Goal: Task Accomplishment & Management: Manage account settings

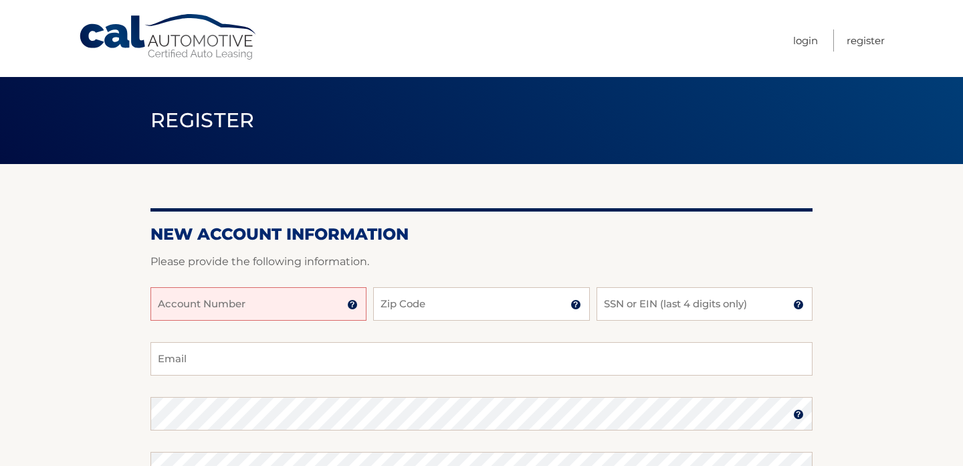
click at [230, 300] on input "Account Number" at bounding box center [259, 303] width 216 height 33
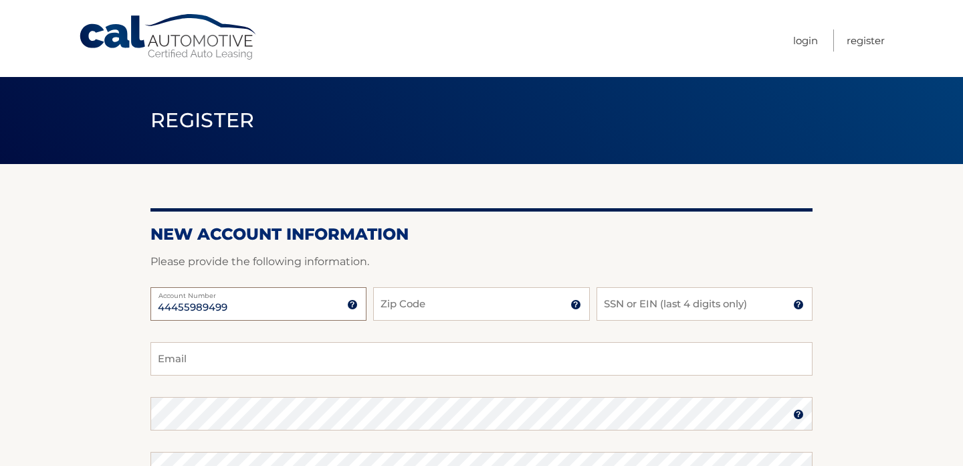
type input "44455989499"
click at [425, 311] on input "Zip Code" at bounding box center [481, 303] width 216 height 33
type input "11783"
type input "kaireategui@gmail.com"
click at [640, 311] on input "SSN or EIN (last 4 digits only)" at bounding box center [705, 303] width 216 height 33
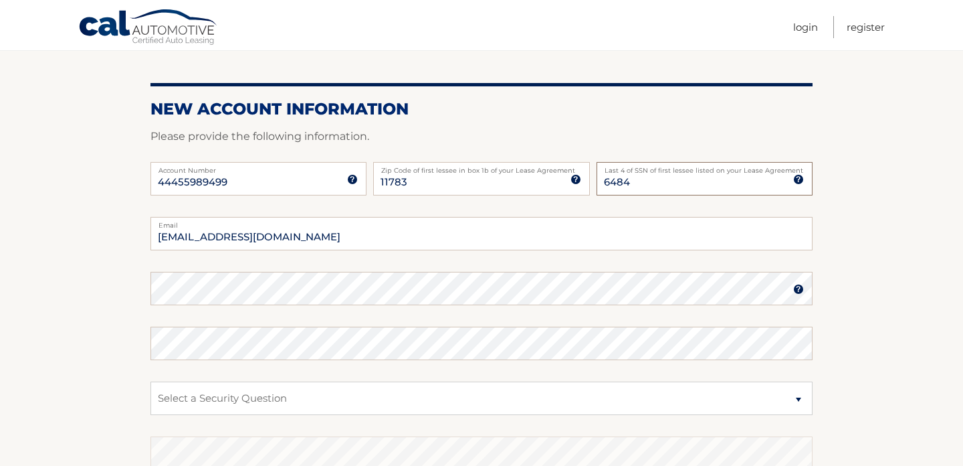
scroll to position [141, 0]
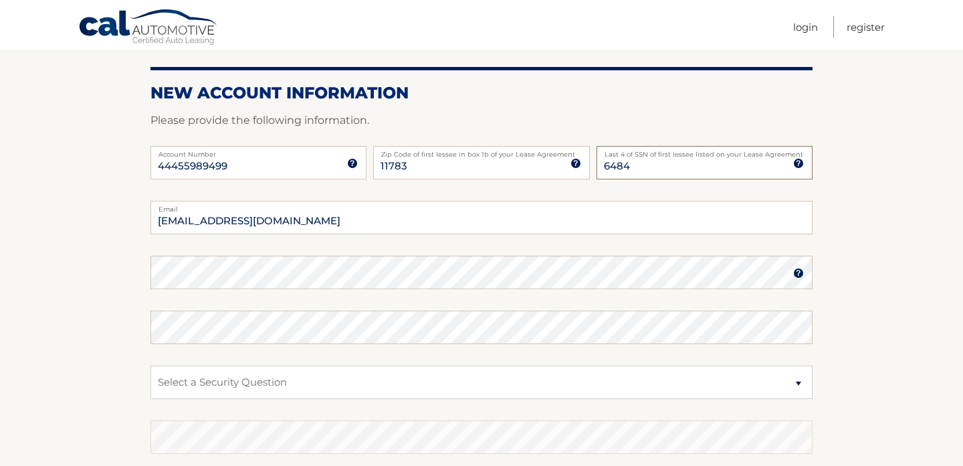
type input "6484"
click at [323, 223] on input "kaireategui@gmail.com" at bounding box center [482, 217] width 662 height 33
click at [324, 223] on input "kaireategui@gmail.com" at bounding box center [482, 217] width 662 height 33
type input "KaitlinR1230@Gmail.com"
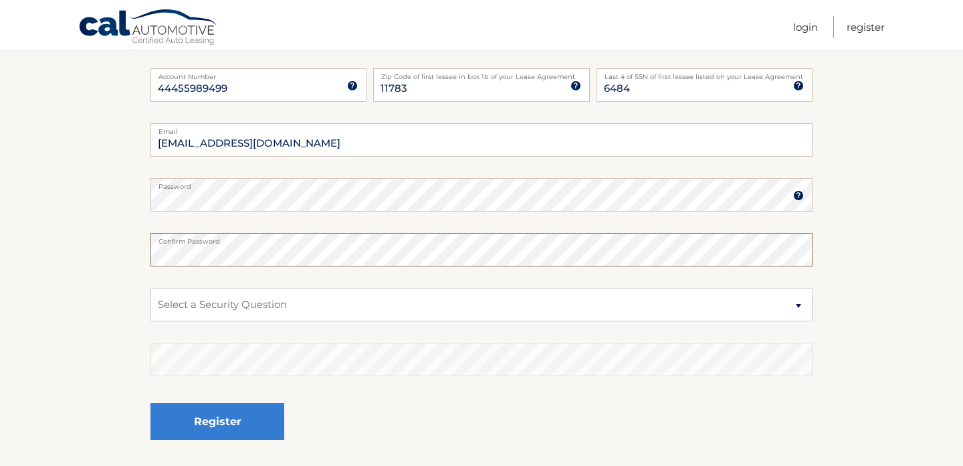
scroll to position [223, 0]
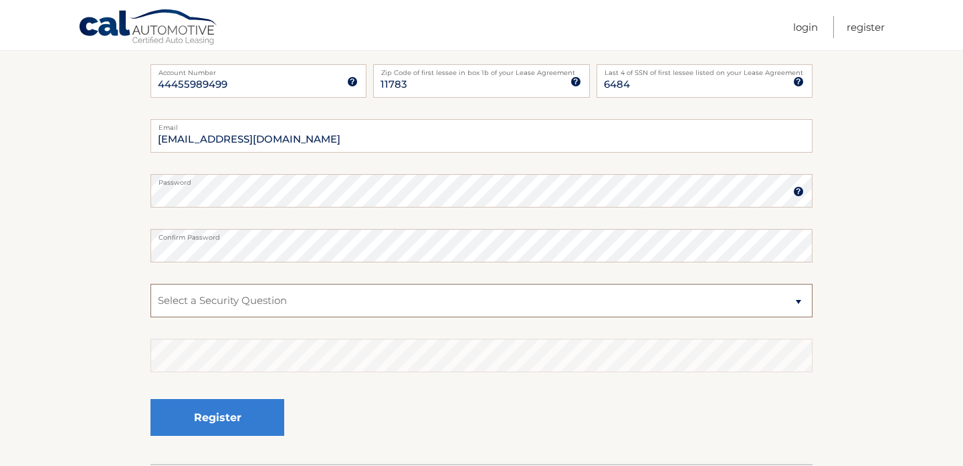
click at [287, 305] on select "Select a Security Question What was the name of your elementary school? What is…" at bounding box center [482, 300] width 662 height 33
select select "2"
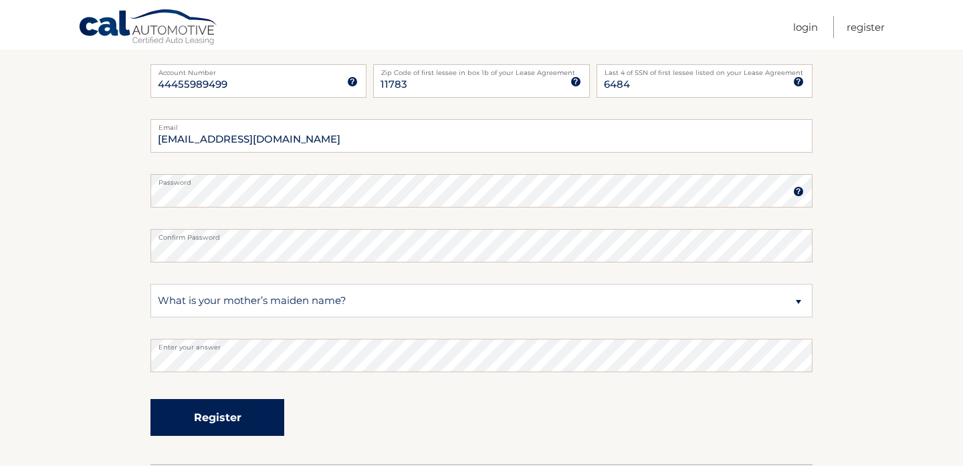
click at [201, 419] on button "Register" at bounding box center [218, 417] width 134 height 37
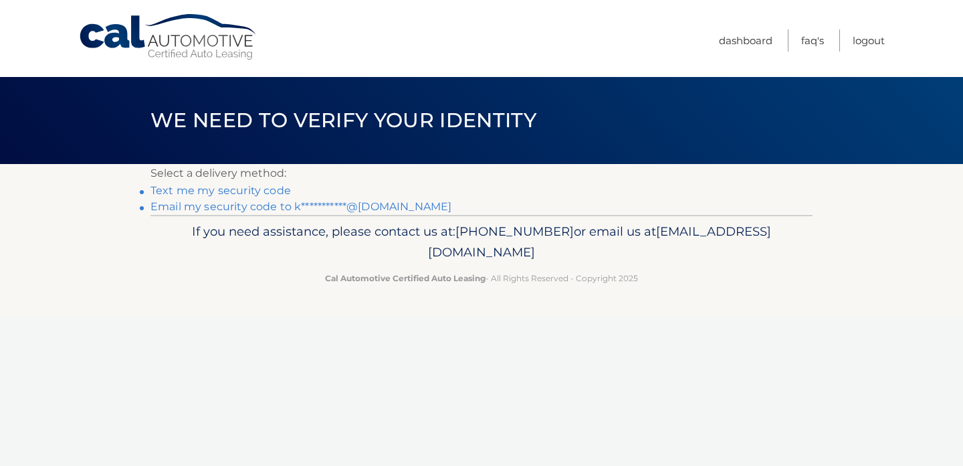
click at [259, 185] on link "Text me my security code" at bounding box center [221, 190] width 141 height 13
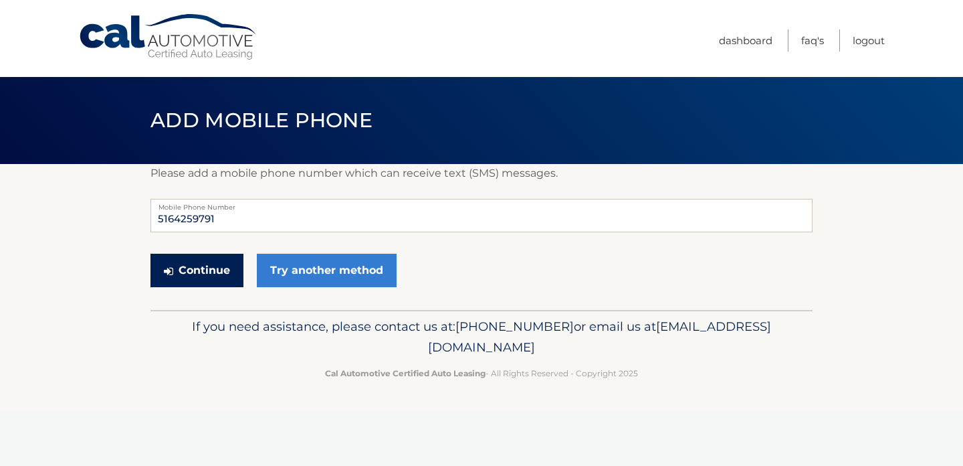
click at [224, 264] on button "Continue" at bounding box center [197, 270] width 93 height 33
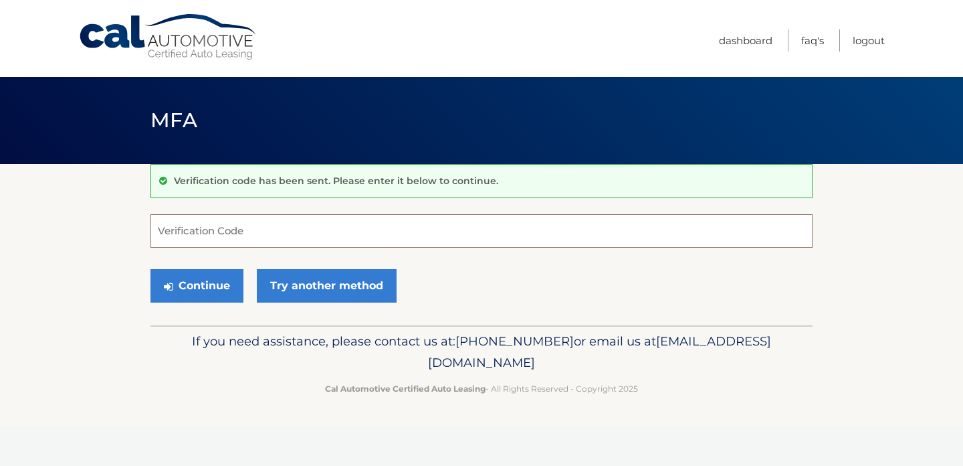
click at [219, 238] on input "Verification Code" at bounding box center [482, 230] width 662 height 33
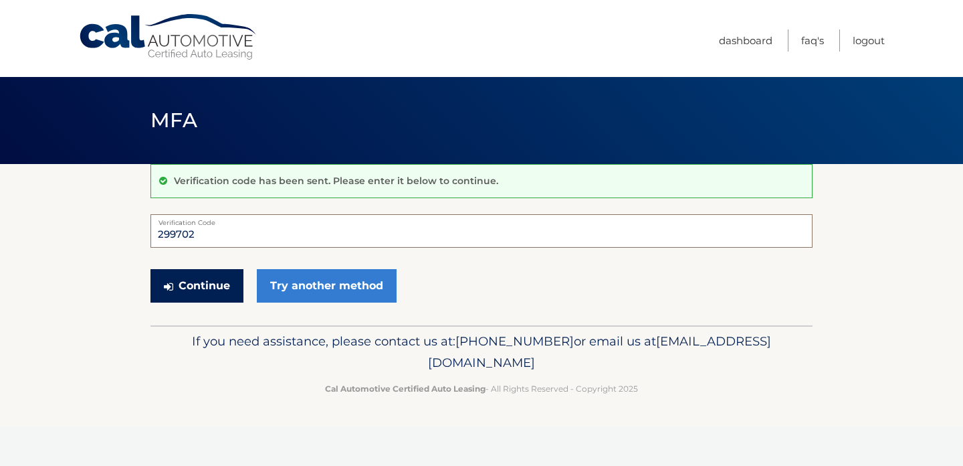
type input "299702"
click at [205, 280] on button "Continue" at bounding box center [197, 285] width 93 height 33
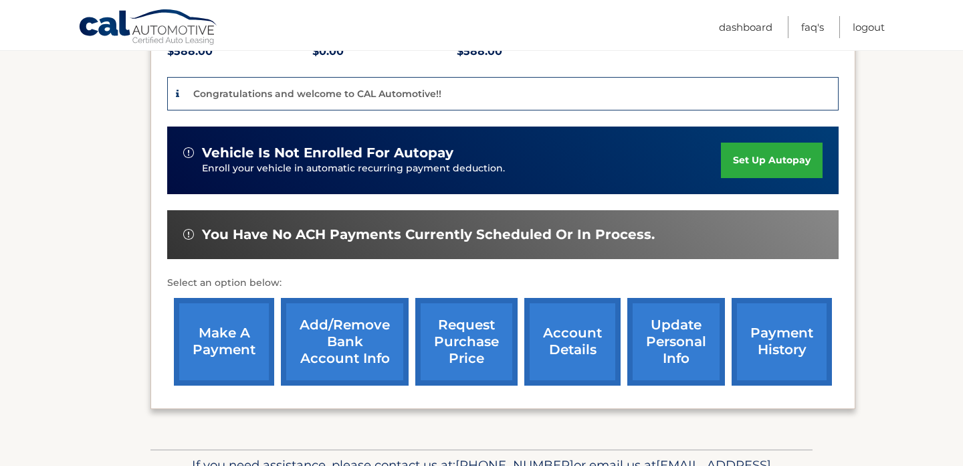
scroll to position [311, 0]
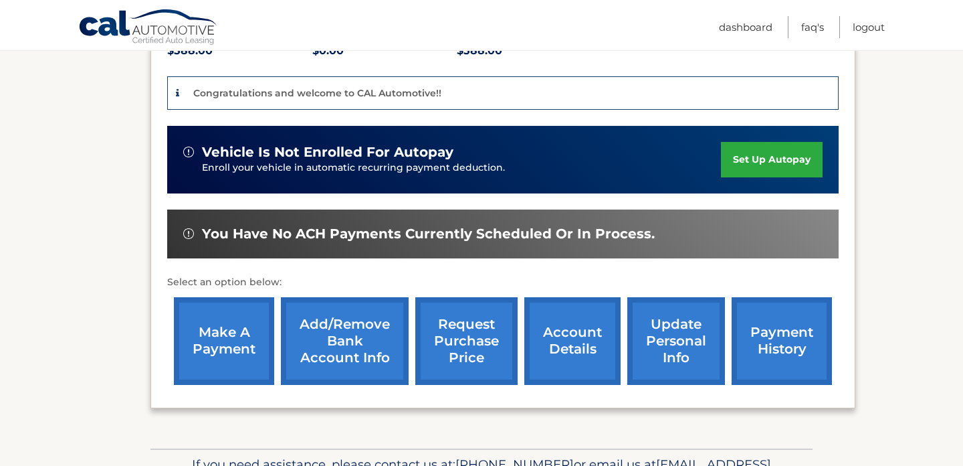
click at [466, 349] on link "request purchase price" at bounding box center [466, 341] width 102 height 88
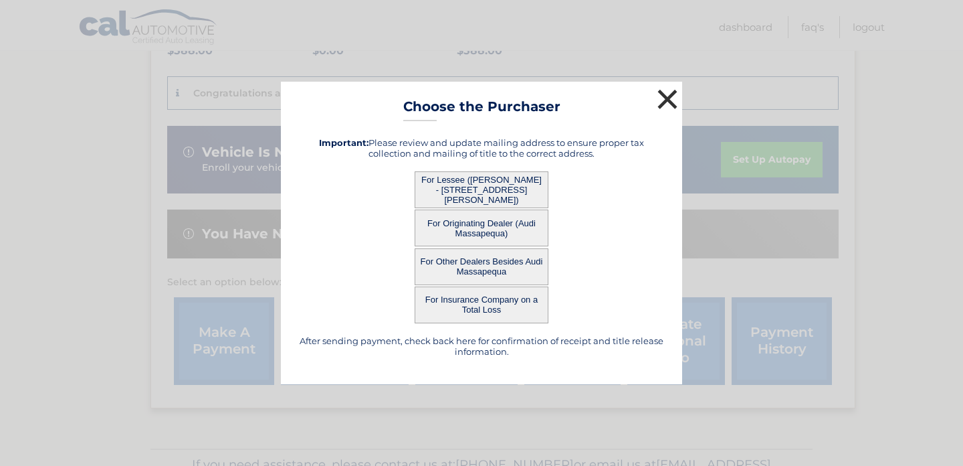
click at [669, 104] on button "×" at bounding box center [667, 99] width 27 height 27
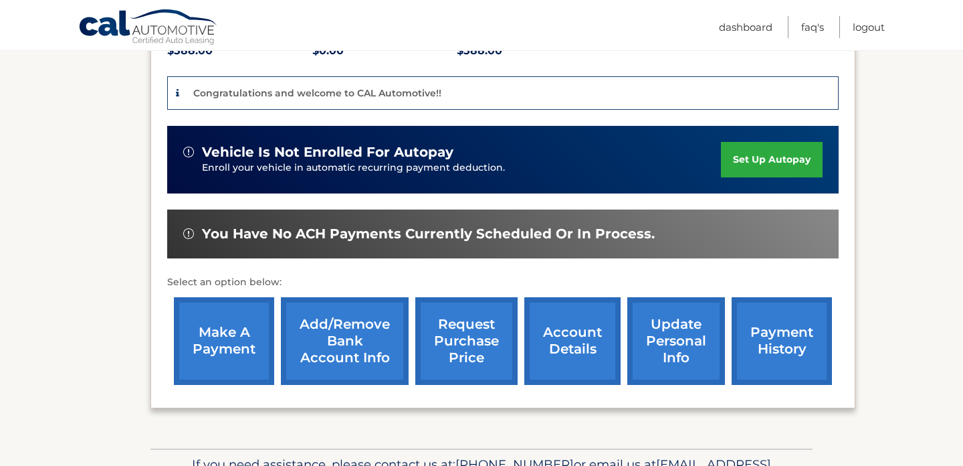
click at [743, 151] on link "set up autopay" at bounding box center [772, 159] width 102 height 35
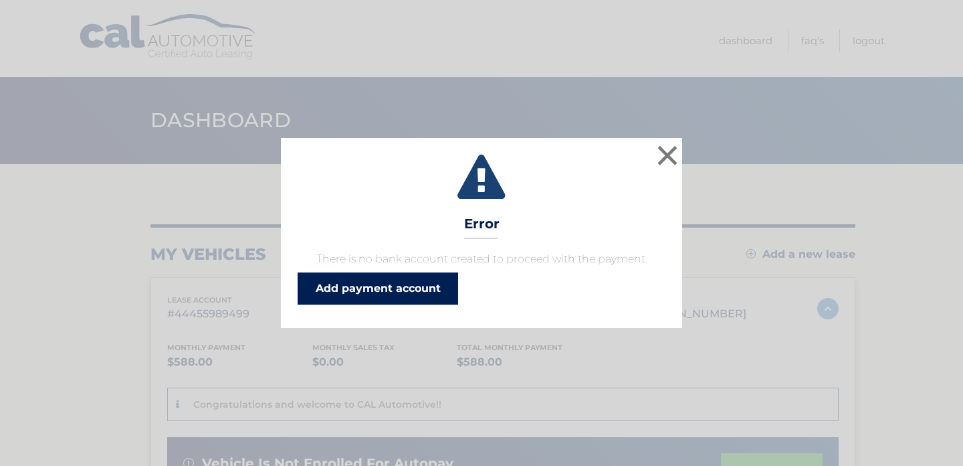
click at [424, 282] on link "Add payment account" at bounding box center [378, 288] width 161 height 32
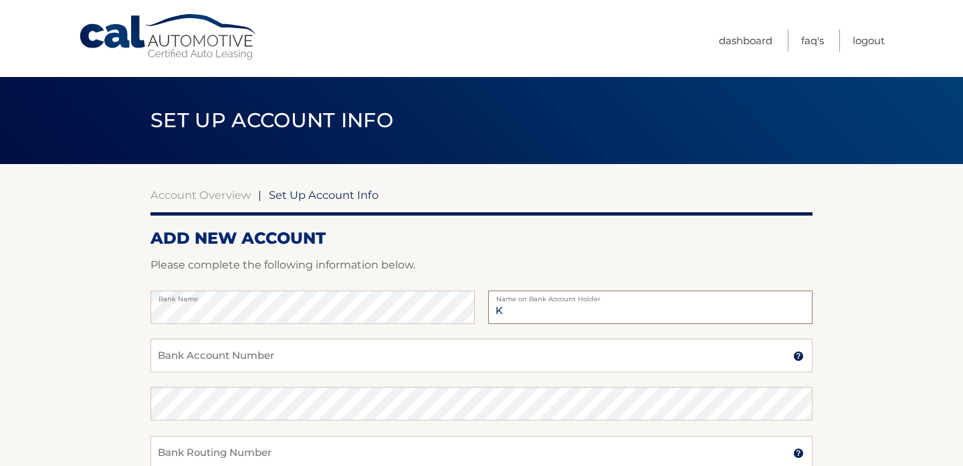
type input "Kaitlin Reategui"
click at [381, 360] on input "Bank Account Number" at bounding box center [482, 355] width 662 height 33
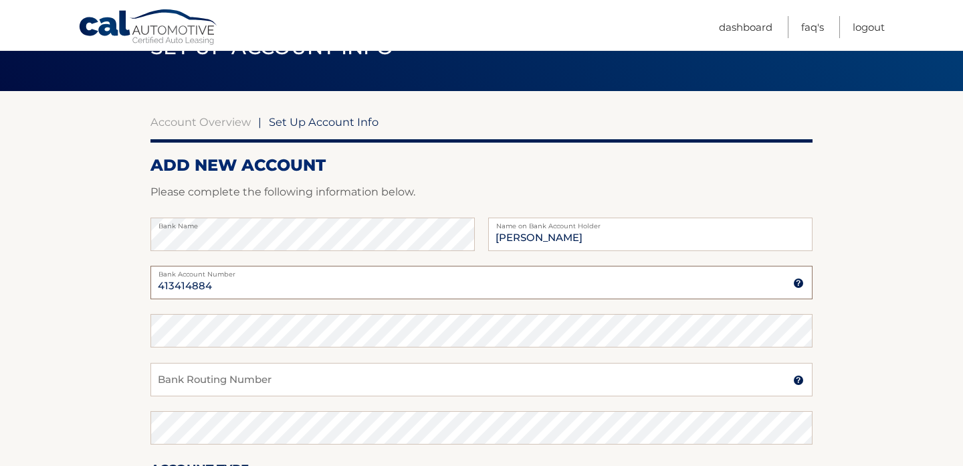
scroll to position [78, 0]
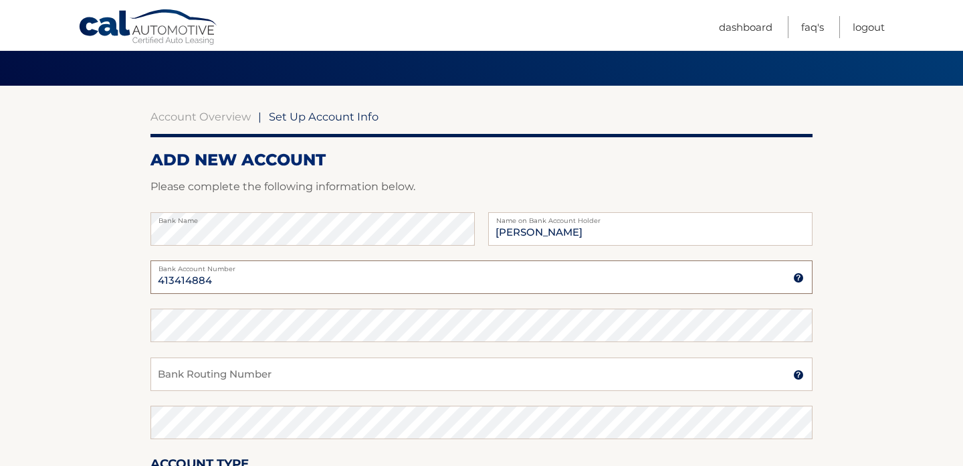
type input "413414884"
click at [365, 368] on input "Bank Routing Number" at bounding box center [482, 373] width 662 height 33
type input "021000021"
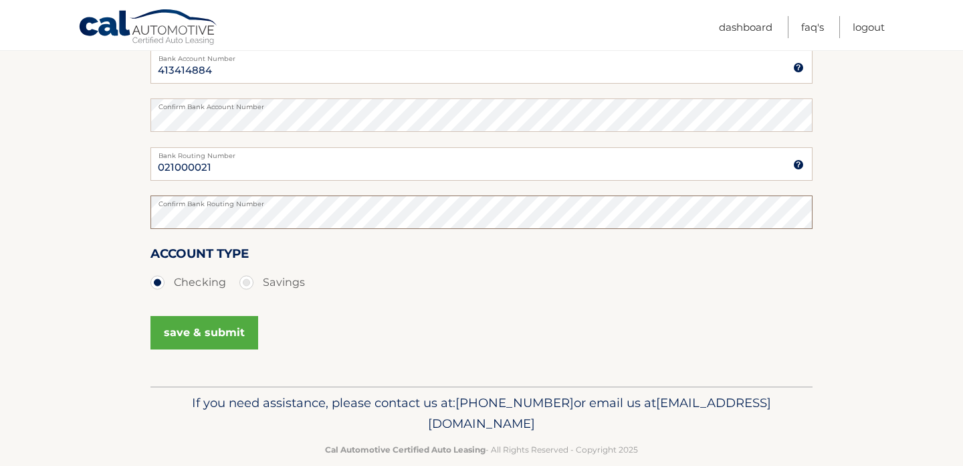
scroll to position [289, 0]
click at [183, 335] on button "save & submit" at bounding box center [205, 331] width 108 height 33
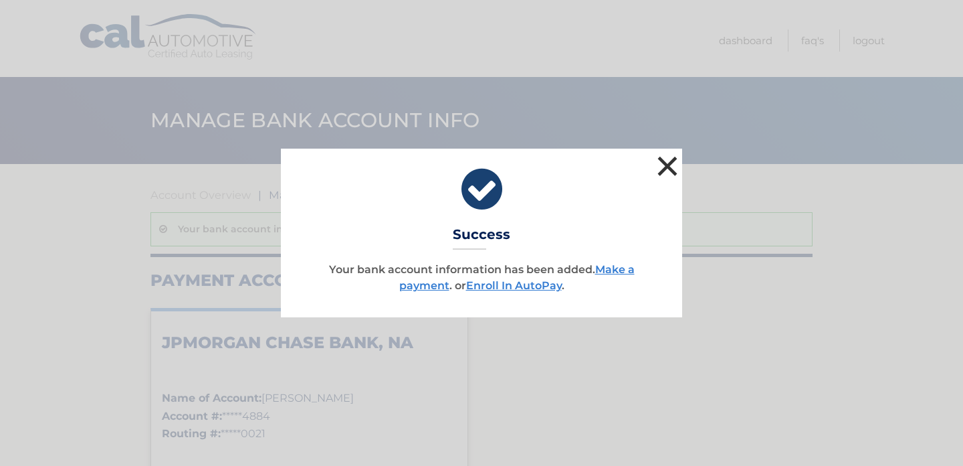
click at [668, 173] on button "×" at bounding box center [667, 166] width 27 height 27
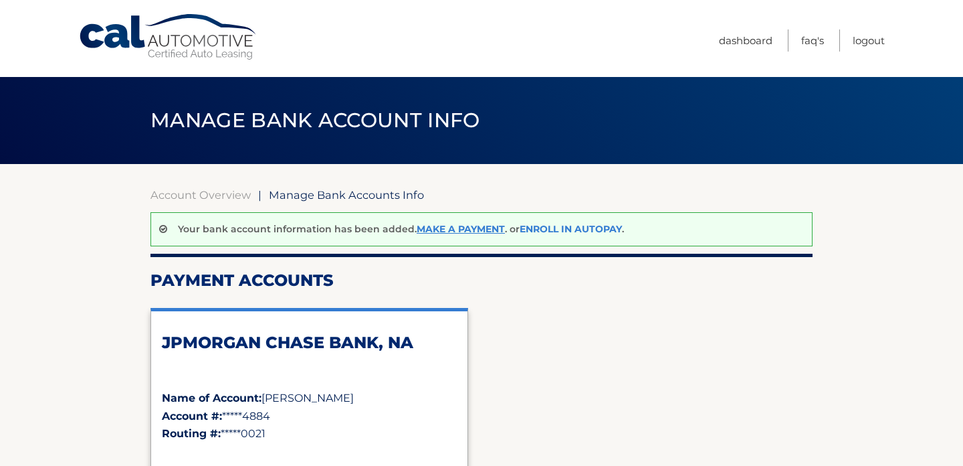
click at [573, 232] on link "Enroll In AutoPay" at bounding box center [571, 229] width 102 height 12
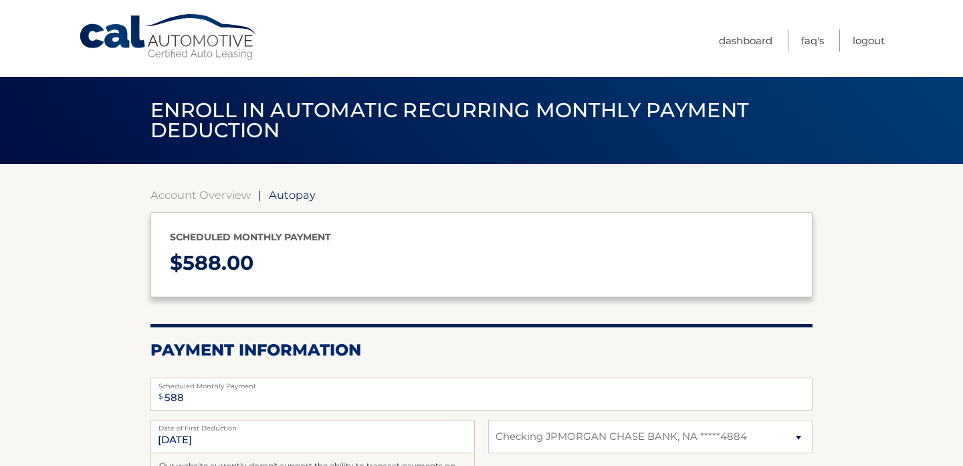
select select "YThiODgxNzctNTFlMi00MTE3LTk0N2ItMGMzNGZiMjg3MmZk"
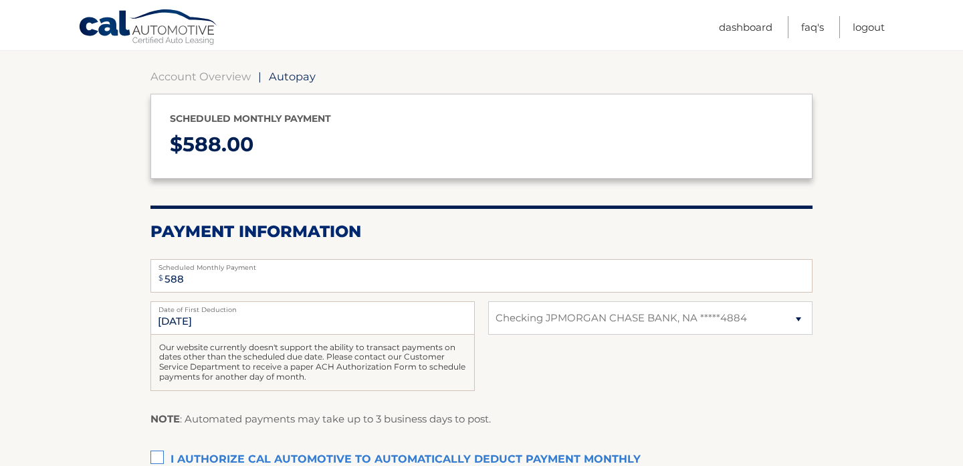
scroll to position [153, 0]
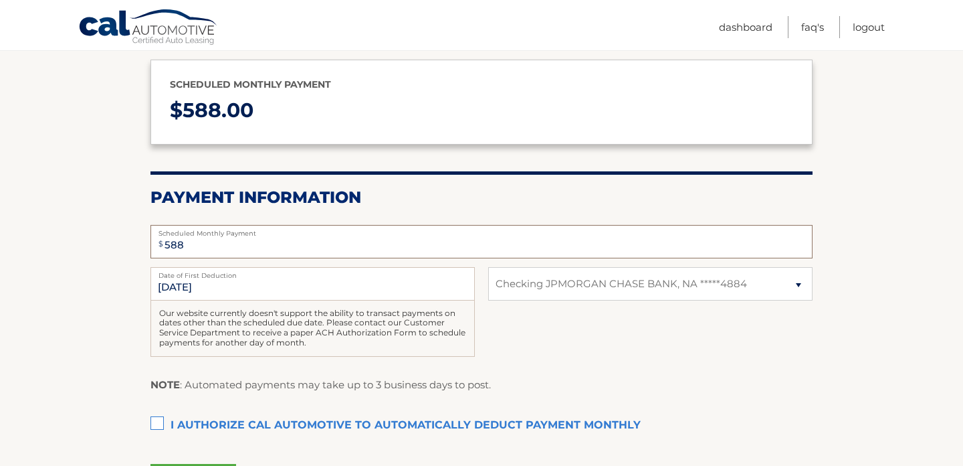
click at [397, 242] on input "588" at bounding box center [482, 241] width 662 height 33
click at [110, 309] on section "Account Overview | Autopay Scheduled monthly payment $ 588.00 Payment Informati…" at bounding box center [481, 263] width 963 height 504
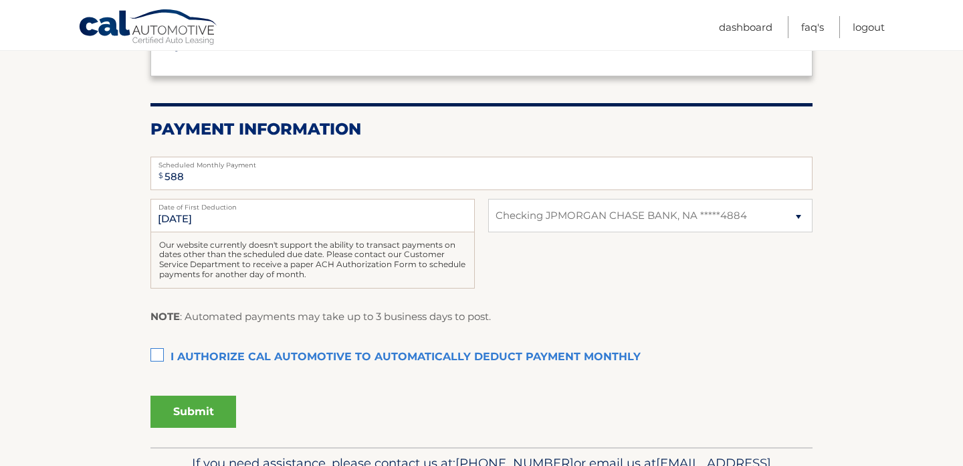
scroll to position [222, 0]
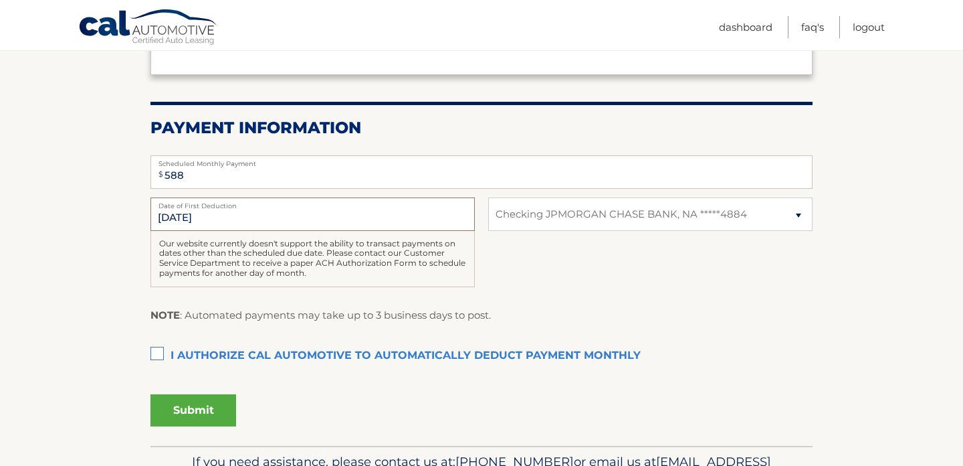
click at [209, 219] on input "9/1/2025" at bounding box center [313, 213] width 324 height 33
click at [173, 361] on label "I authorize cal automotive to automatically deduct payment monthly This checkbo…" at bounding box center [482, 356] width 662 height 27
click at [0, 0] on input "I authorize cal automotive to automatically deduct payment monthly This checkbo…" at bounding box center [0, 0] width 0 height 0
click at [620, 205] on select "Select Bank Account Checking JPMORGAN CHASE BANK, NA *****4884" at bounding box center [650, 213] width 324 height 33
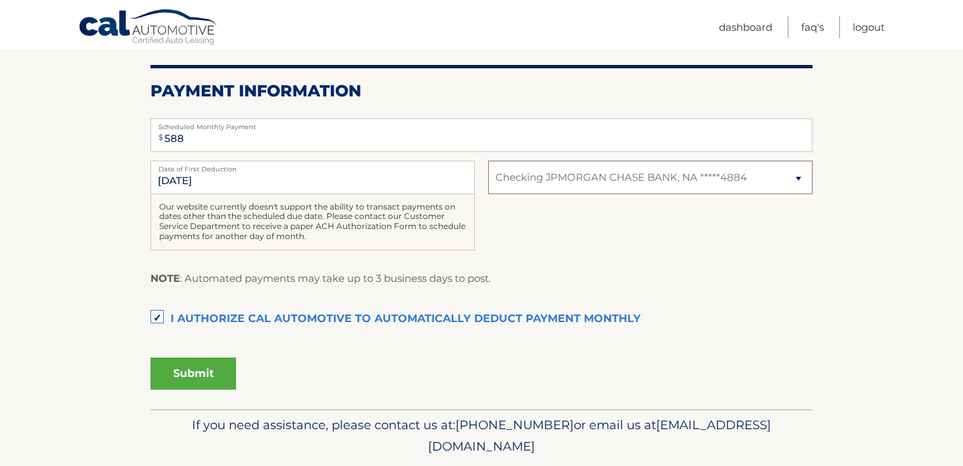
scroll to position [303, 0]
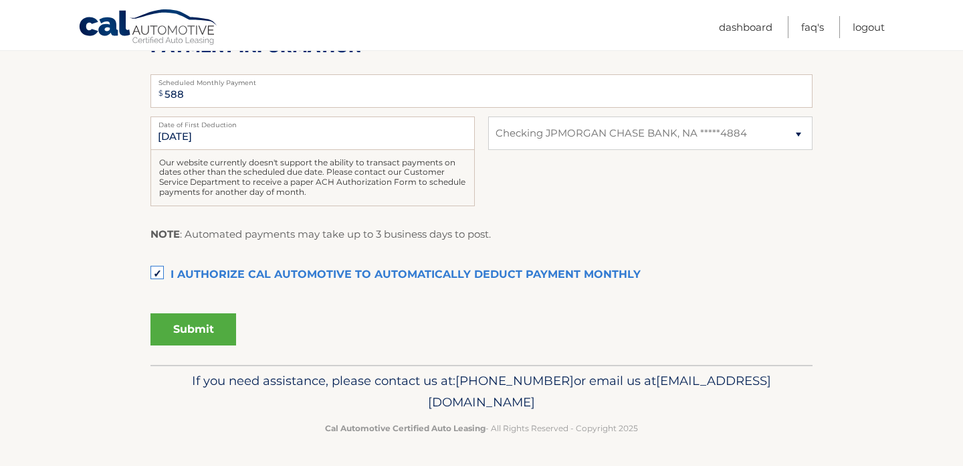
click at [173, 324] on button "Submit" at bounding box center [194, 329] width 86 height 32
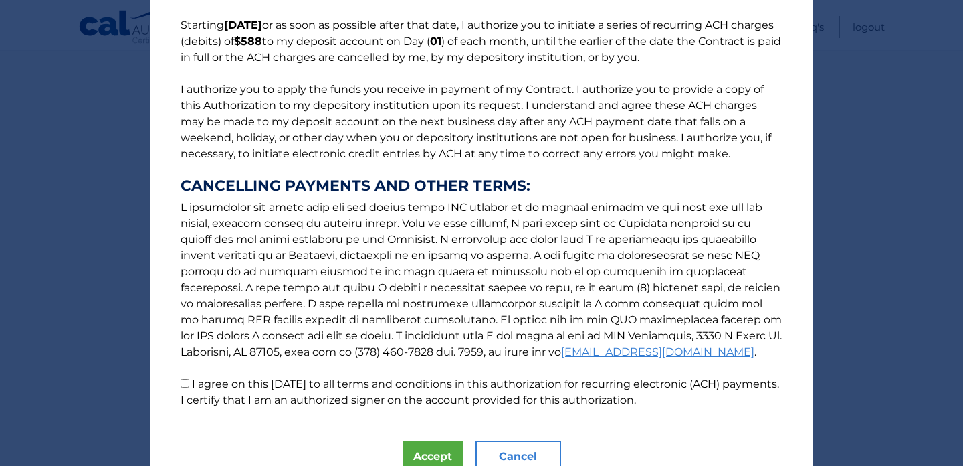
scroll to position [108, 0]
click at [191, 380] on label "I agree on this 08/26/2025 to all terms and conditions in this authorization fo…" at bounding box center [480, 390] width 599 height 29
click at [189, 380] on input "I agree on this 08/26/2025 to all terms and conditions in this authorization fo…" at bounding box center [185, 381] width 9 height 9
checkbox input "true"
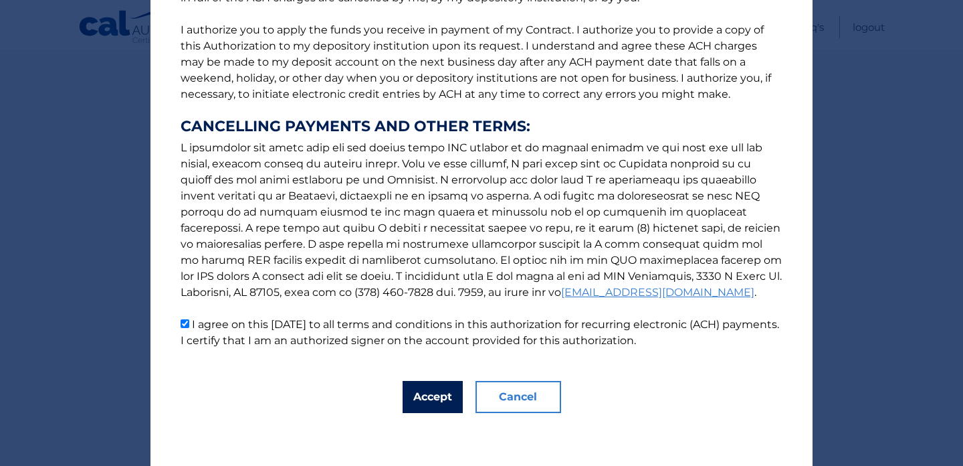
click at [437, 397] on button "Accept" at bounding box center [433, 397] width 60 height 32
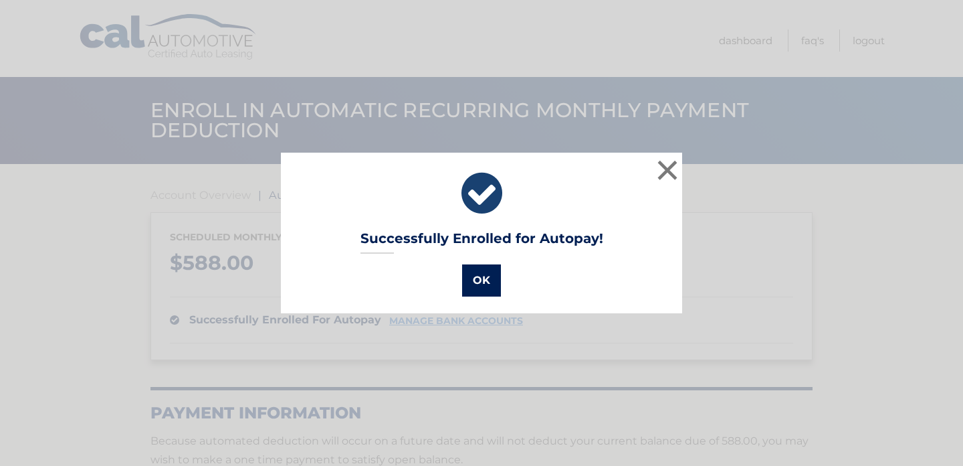
click at [480, 293] on button "OK" at bounding box center [481, 280] width 39 height 32
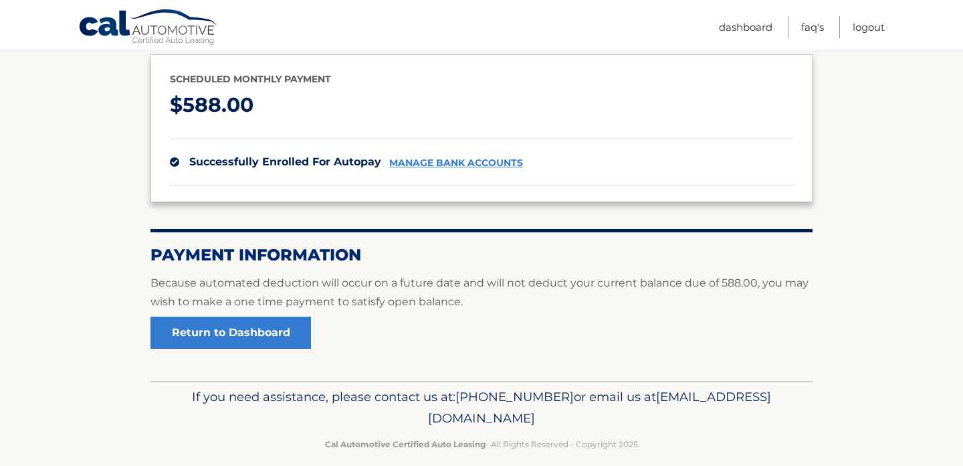
scroll to position [175, 0]
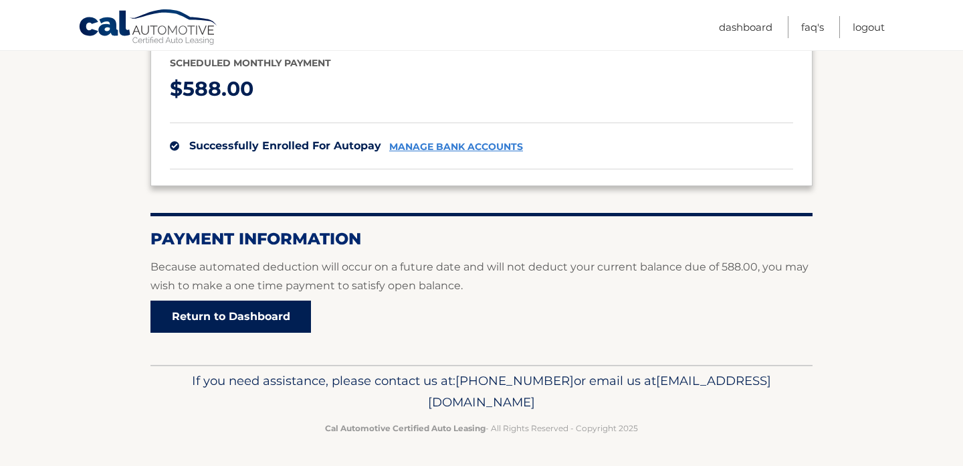
click at [274, 320] on link "Return to Dashboard" at bounding box center [231, 316] width 161 height 32
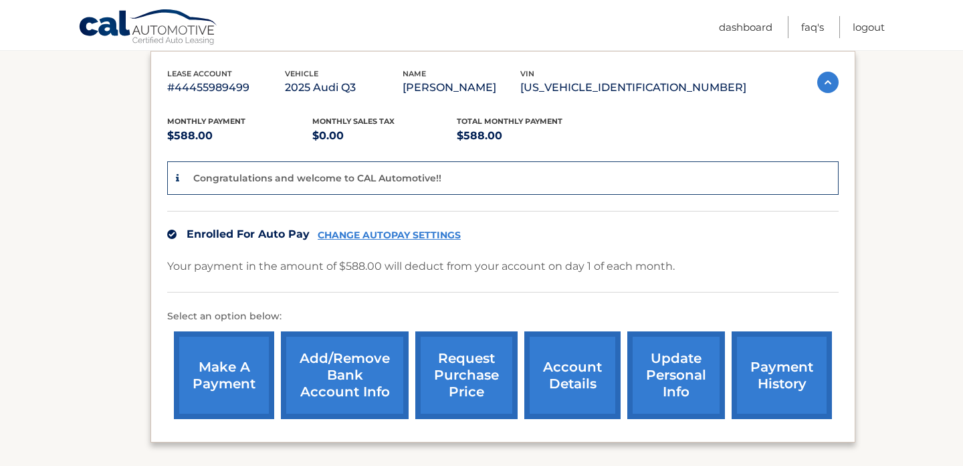
scroll to position [238, 0]
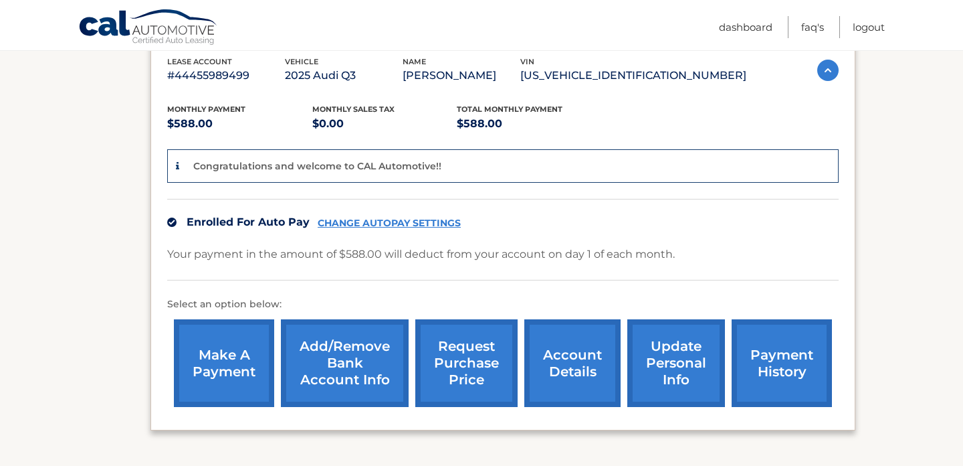
scroll to position [238, 0]
